Goal: Transaction & Acquisition: Obtain resource

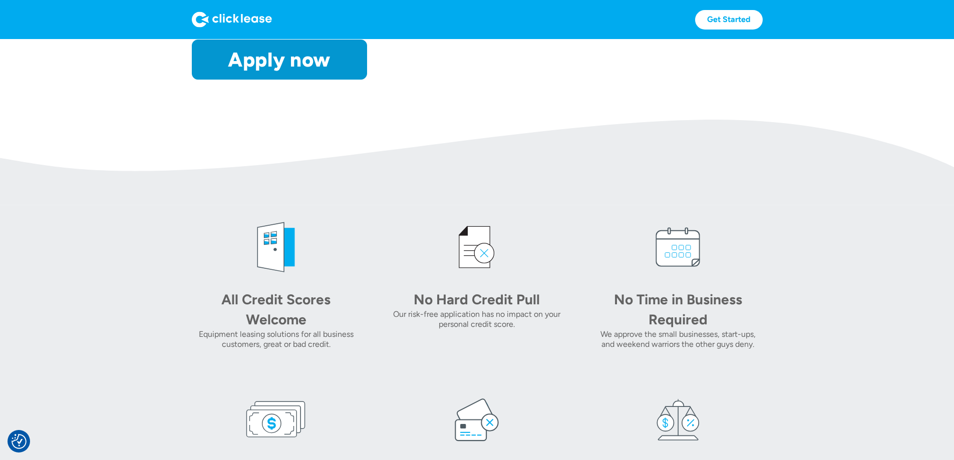
scroll to position [534, 0]
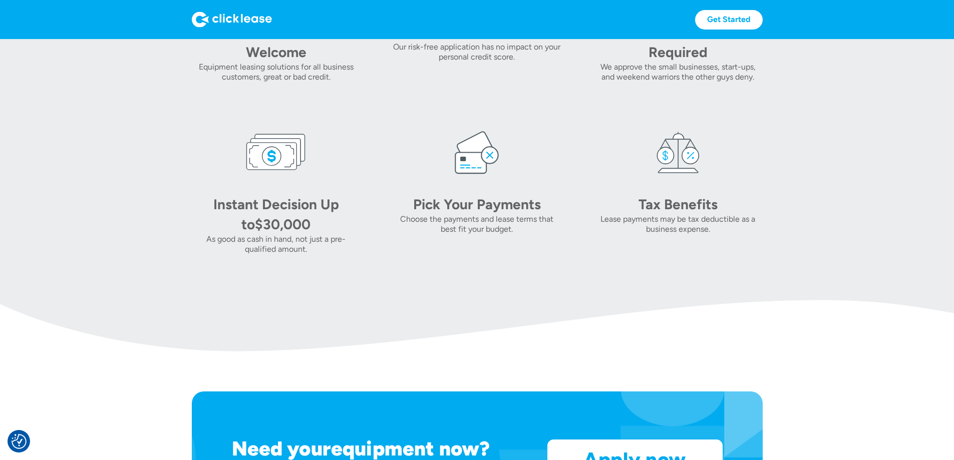
click at [466, 182] on img at bounding box center [477, 152] width 60 height 60
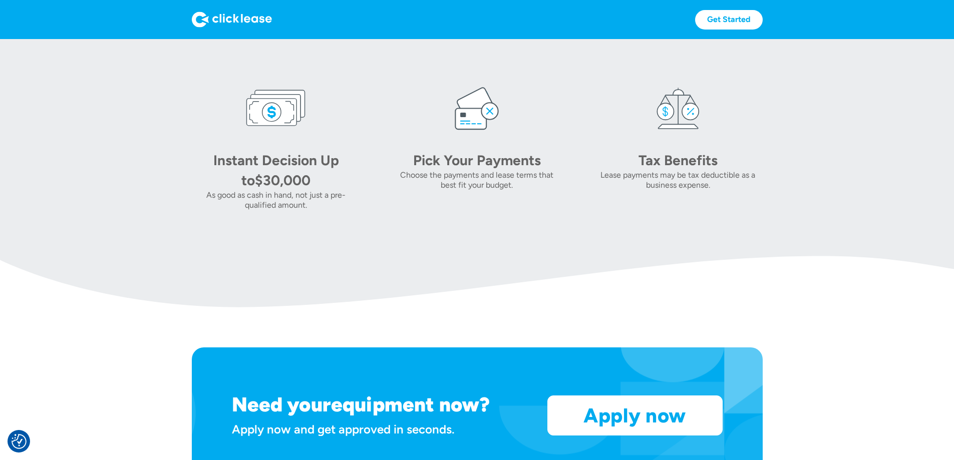
scroll to position [0, 0]
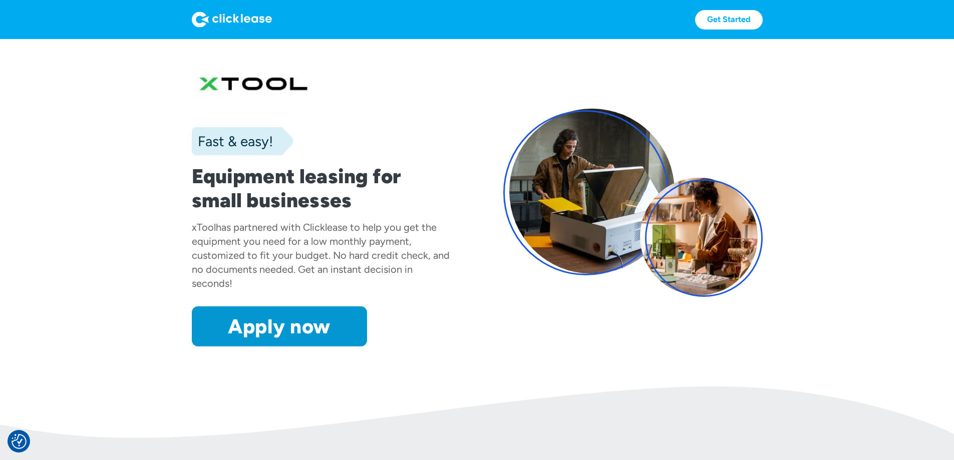
click at [192, 15] on img at bounding box center [232, 20] width 80 height 16
click at [192, 19] on img at bounding box center [232, 20] width 80 height 16
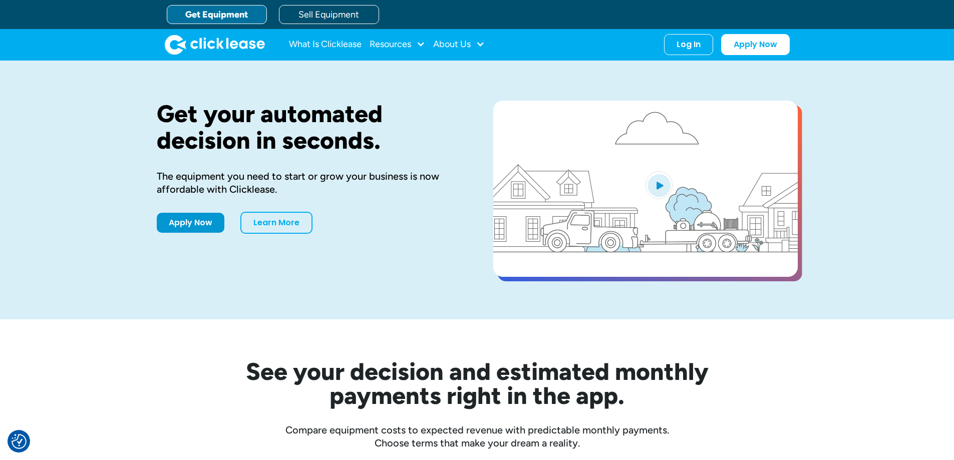
click at [394, 44] on div "Resources" at bounding box center [391, 44] width 42 height 0
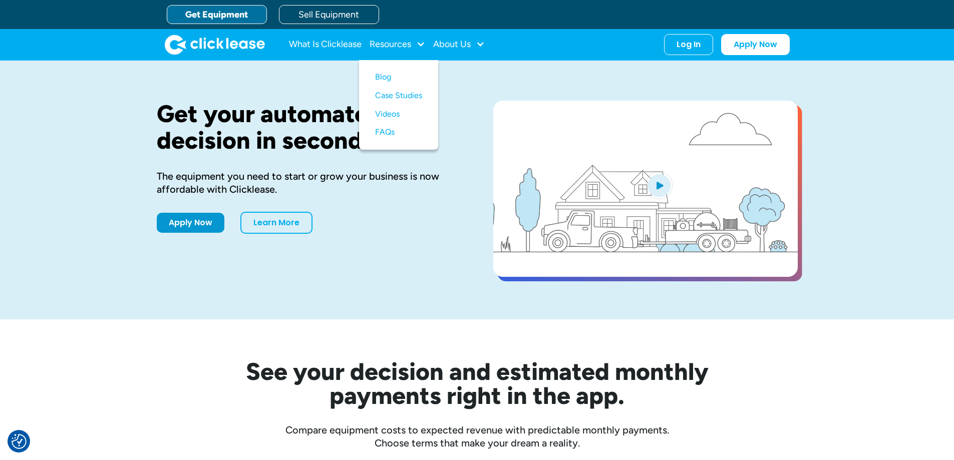
click at [123, 215] on div "Get your automated decision in seconds. The equipment you need to start or grow…" at bounding box center [477, 190] width 954 height 259
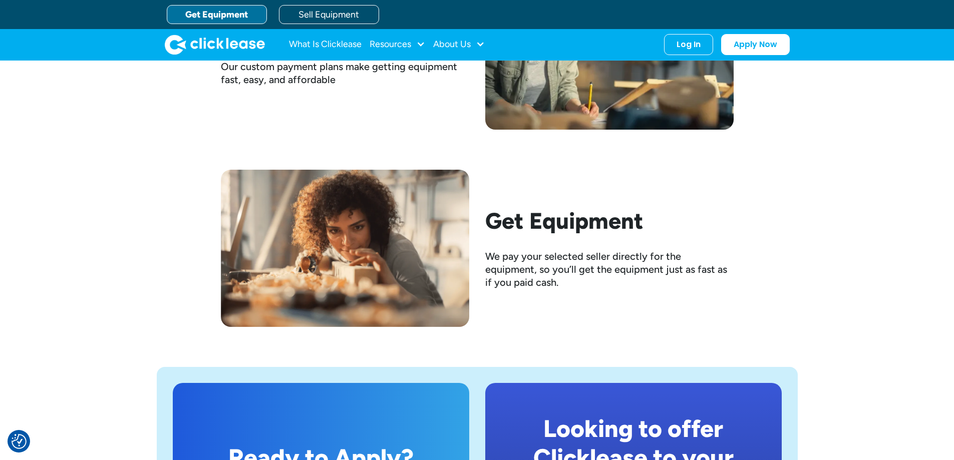
scroll to position [1091, 0]
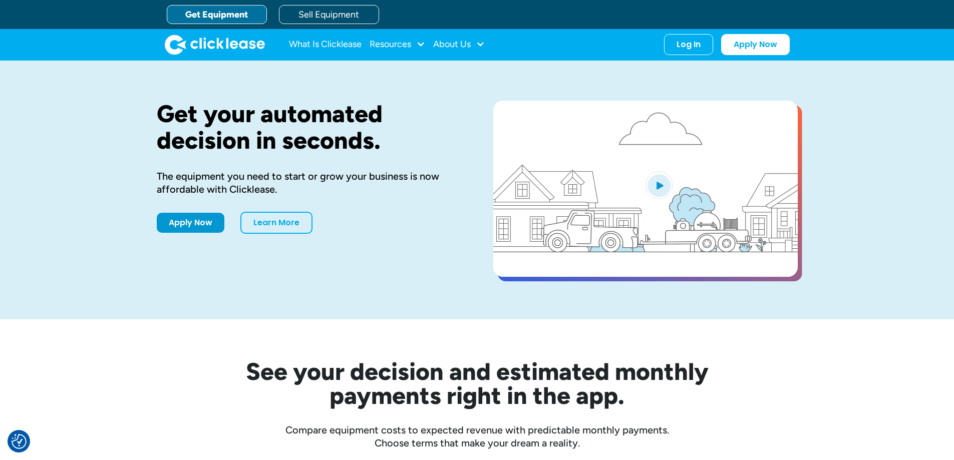
click at [235, 15] on link "Get Equipment" at bounding box center [217, 14] width 100 height 19
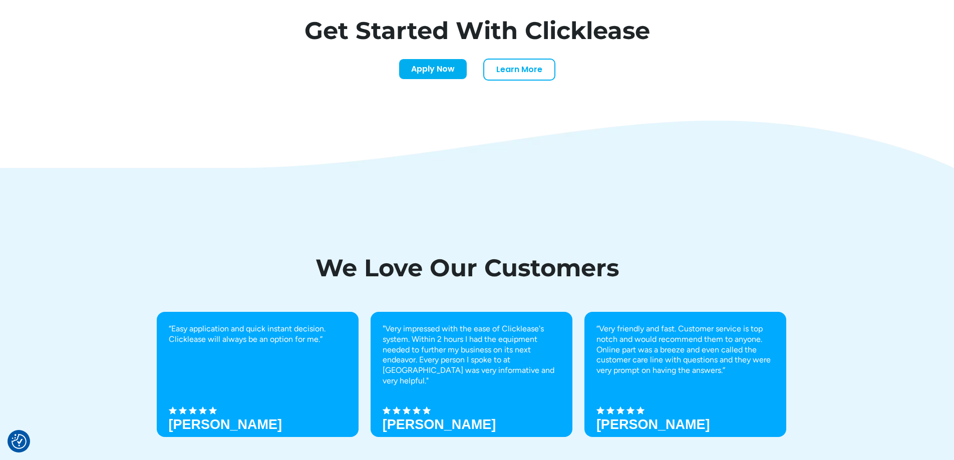
scroll to position [3496, 0]
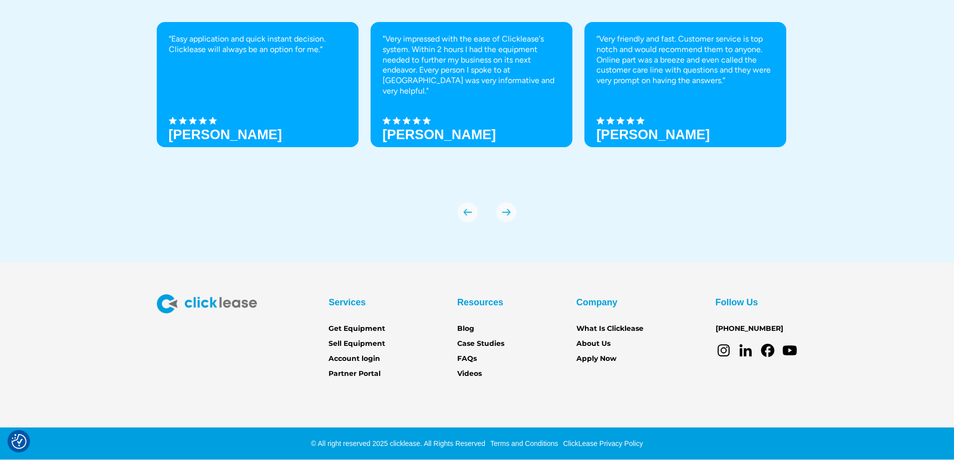
click at [370, 322] on div "Services Get Equipment Sell Equipment Account login Partner Portal" at bounding box center [357, 337] width 57 height 85
click at [369, 324] on link "Get Equipment" at bounding box center [357, 329] width 57 height 11
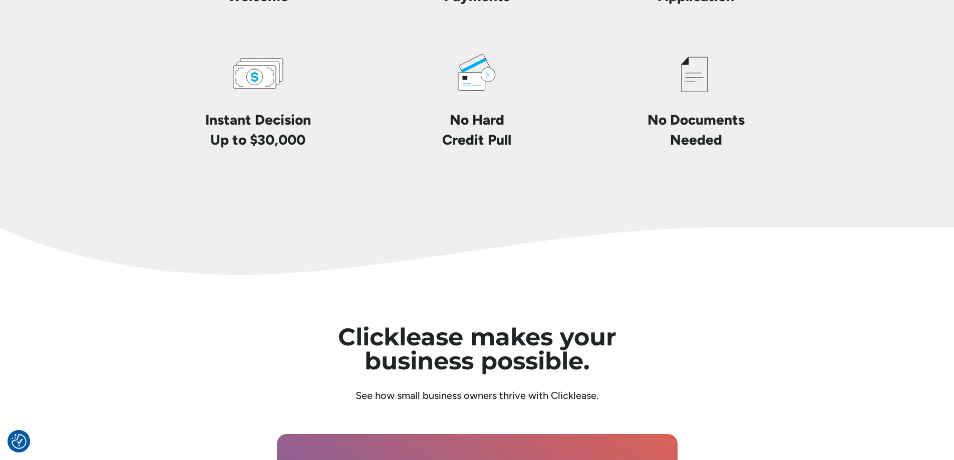
scroll to position [2538, 0]
